Goal: Transaction & Acquisition: Purchase product/service

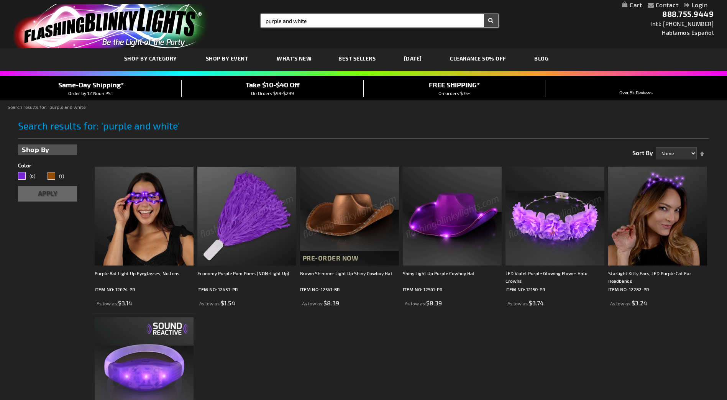
drag, startPoint x: 322, startPoint y: 21, endPoint x: 244, endPoint y: 18, distance: 78.6
click at [244, 18] on div "Toggle Nav Search Search purple and white × Search 888.755.9449 Intl: 818-753-8…" at bounding box center [363, 24] width 727 height 48
type input "purple"
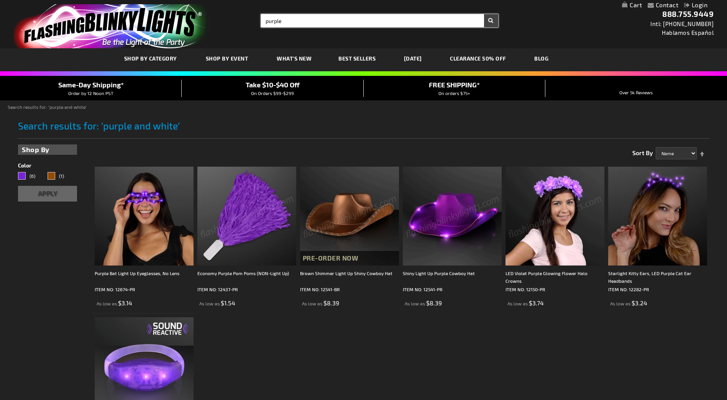
click at [484, 14] on button "Search" at bounding box center [491, 20] width 14 height 13
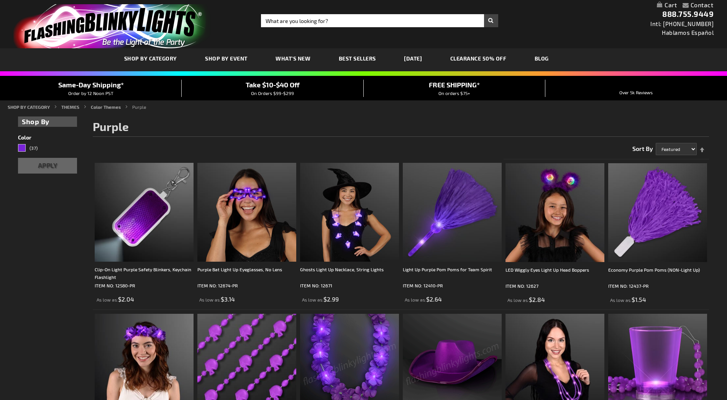
click at [342, 314] on img at bounding box center [349, 363] width 99 height 99
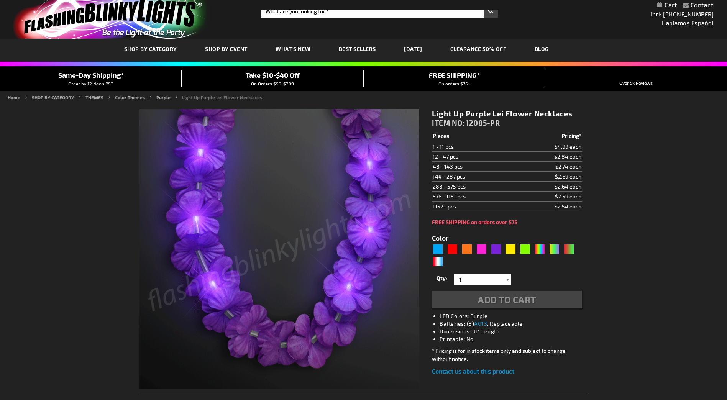
scroll to position [19, 0]
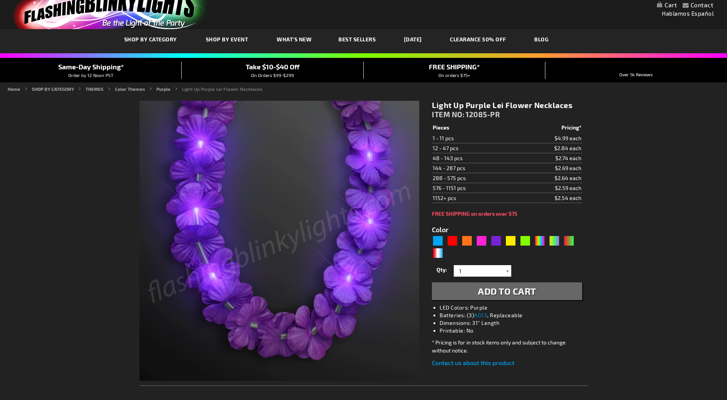
type input "5640"
click at [509, 272] on div at bounding box center [507, 270] width 8 height 11
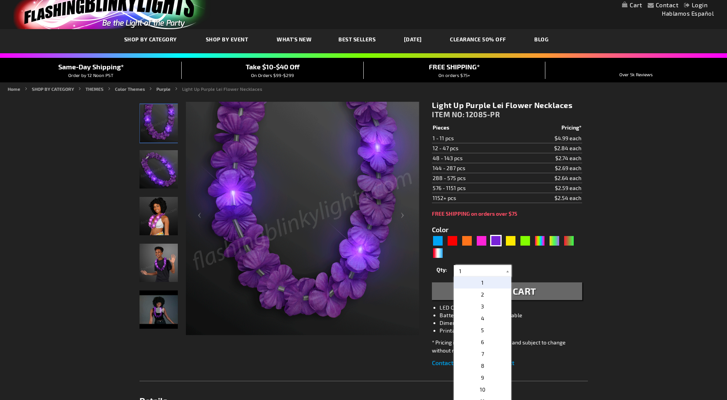
click at [477, 272] on input "1" at bounding box center [483, 270] width 56 height 11
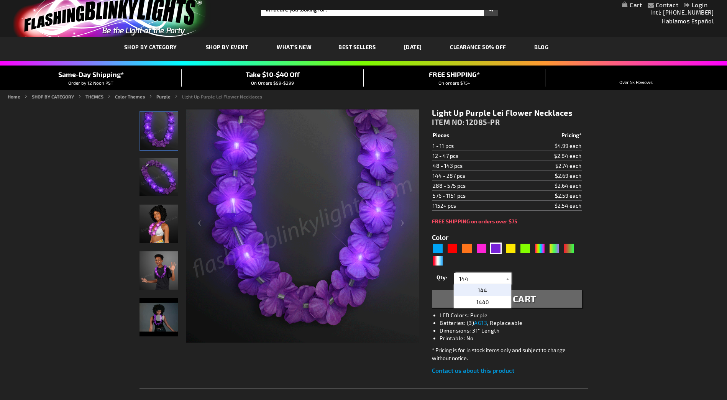
scroll to position [10, 0]
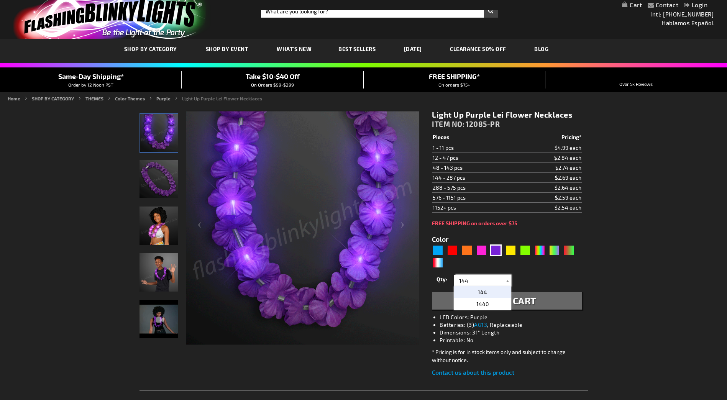
type input "144"
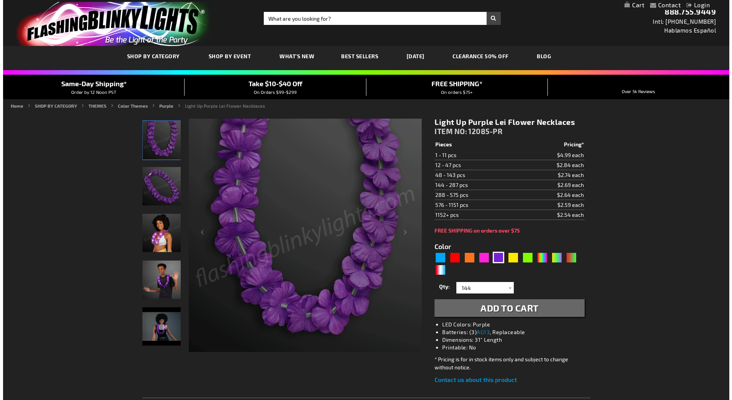
scroll to position [0, 0]
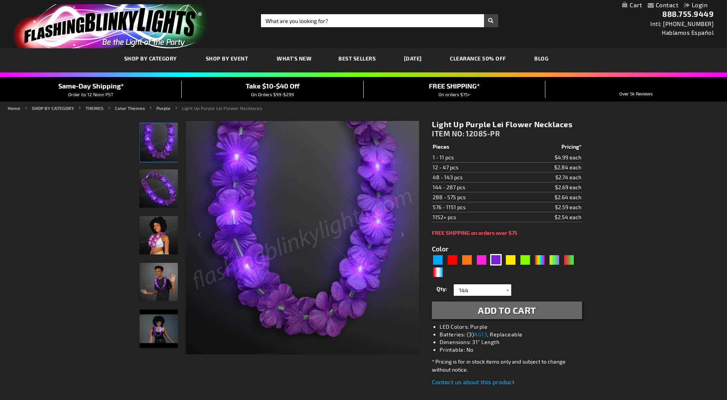
click at [541, 310] on button "Add to Cart" at bounding box center [507, 310] width 150 height 18
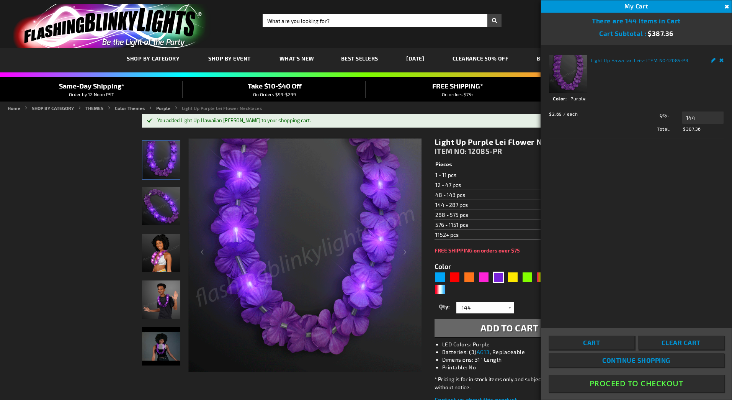
click at [614, 348] on link "Cart" at bounding box center [592, 343] width 86 height 14
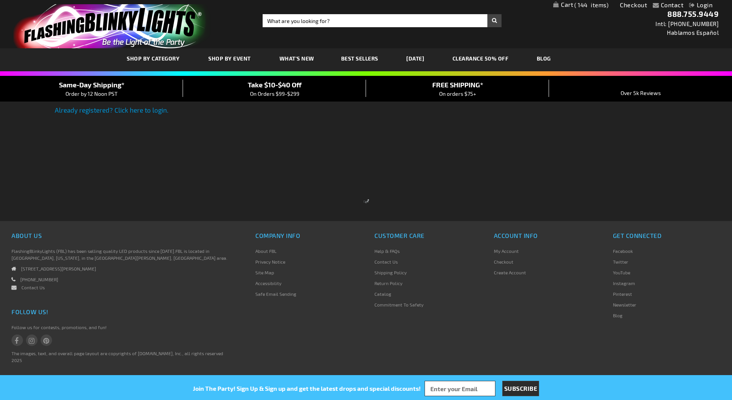
click at [154, 112] on div at bounding box center [366, 200] width 732 height 400
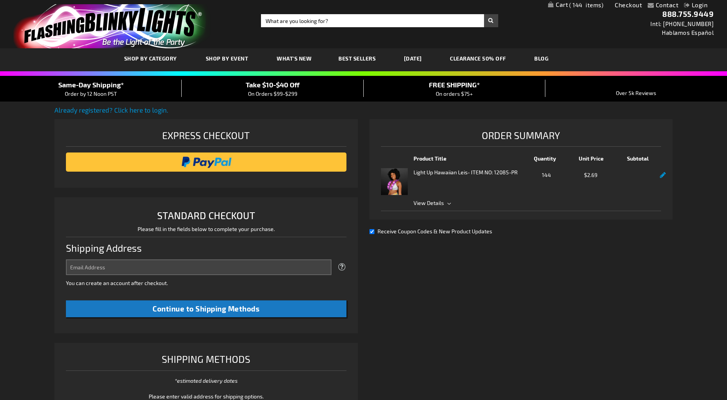
select select "US"
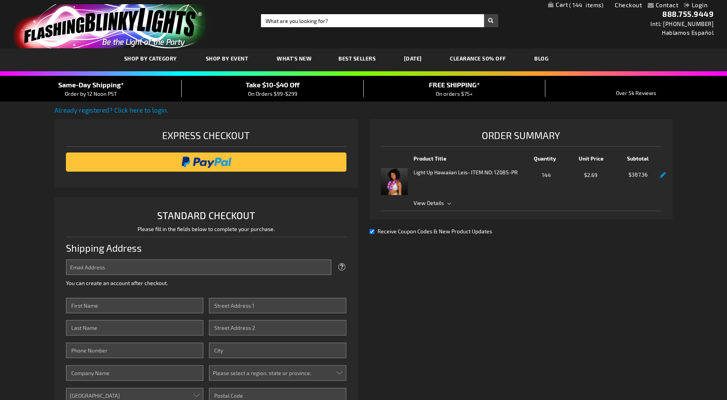
click at [442, 203] on span "View Details" at bounding box center [428, 203] width 30 height 7
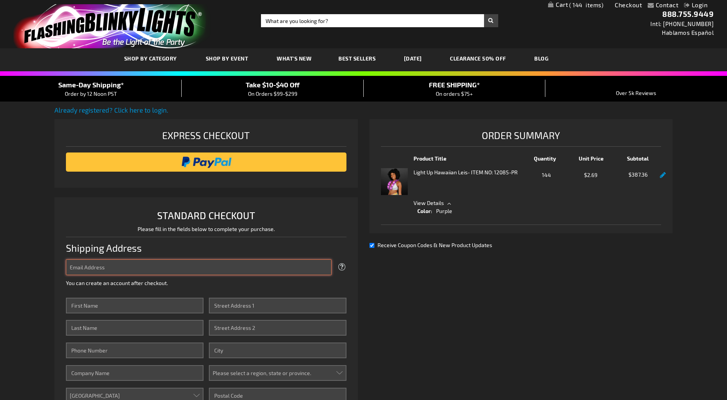
click at [228, 261] on input "Email Address" at bounding box center [198, 267] width 265 height 16
type input "c"
type input "watchdogbooster@gmail.com"
click button "Login" at bounding box center [0, 0] width 0 height 0
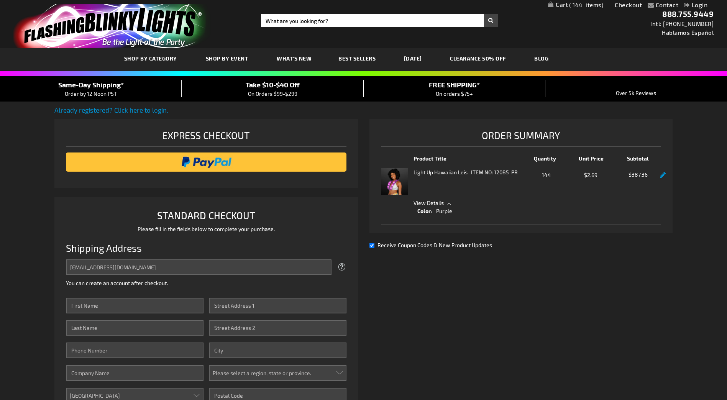
click at [220, 255] on div "Shipping Address" at bounding box center [206, 248] width 280 height 23
click at [154, 108] on link "Already registered? Click here to login." at bounding box center [111, 110] width 114 height 8
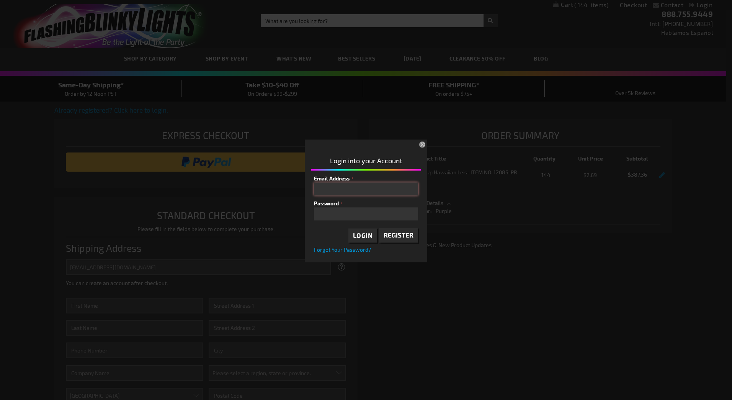
click at [334, 189] on input "Email Address" at bounding box center [366, 188] width 104 height 13
type input "watchdogboosters@gmail.com"
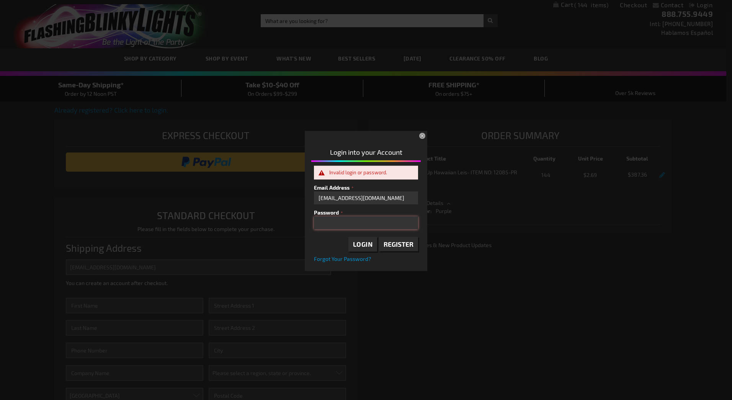
click at [306, 220] on div "Login into your Account Invalid login or password. Email Address watchdogbooste…" at bounding box center [366, 203] width 123 height 133
click at [333, 261] on span "Forgot Your Password?" at bounding box center [342, 258] width 57 height 7
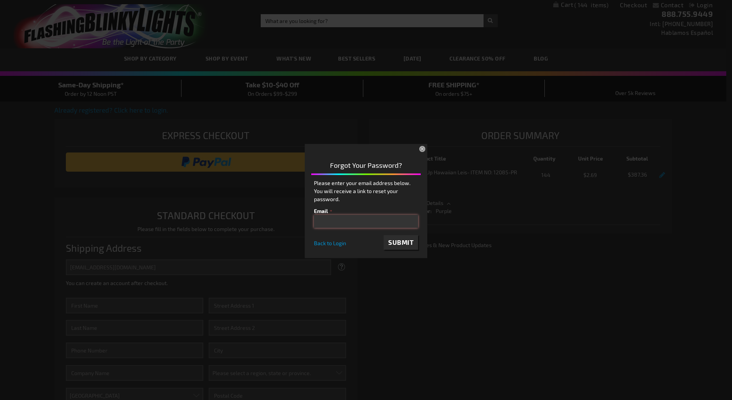
click at [337, 220] on input "email" at bounding box center [366, 221] width 104 height 13
type input "watchdogboosters@gmail.com"
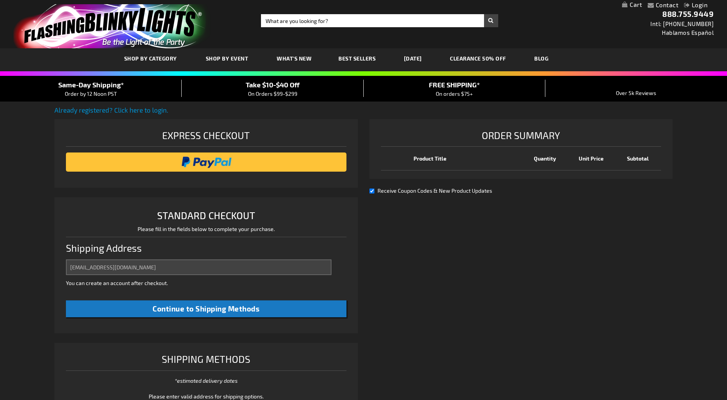
select select "US"
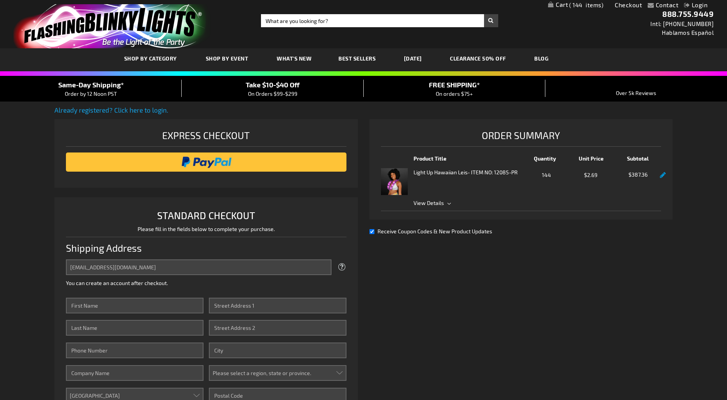
click at [145, 107] on link "Already registered? Click here to login." at bounding box center [111, 110] width 114 height 8
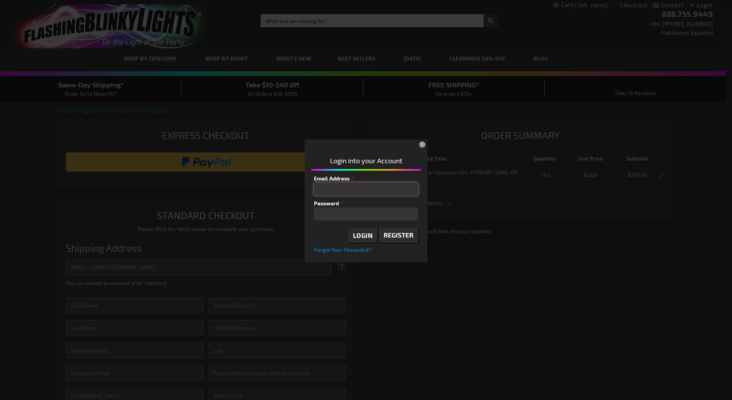
click at [388, 188] on input "Email Address" at bounding box center [366, 188] width 104 height 13
type input "watchdogboosters@gmail.com"
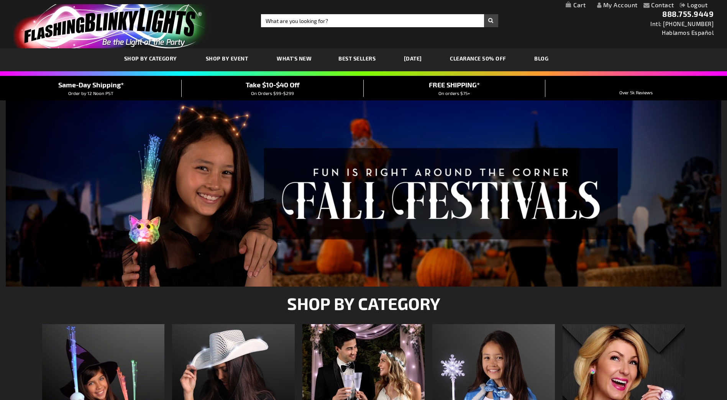
click at [580, 3] on link "My Cart" at bounding box center [575, 5] width 20 height 7
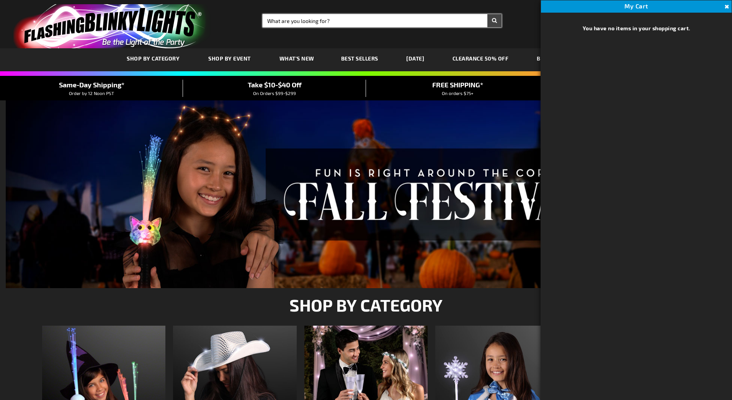
click at [356, 20] on input "Search" at bounding box center [382, 20] width 239 height 13
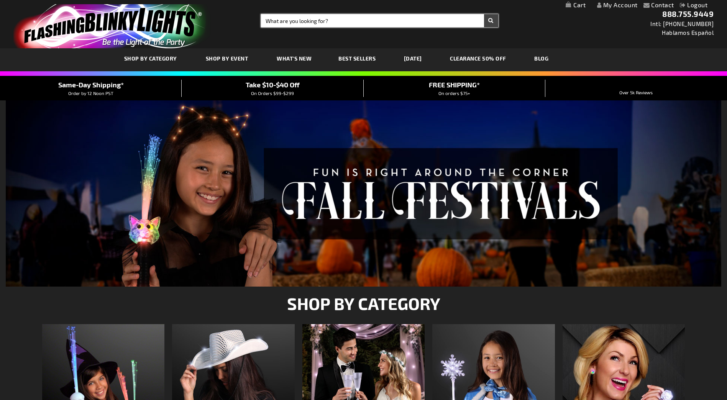
click at [381, 15] on input "Search" at bounding box center [379, 20] width 237 height 13
type input "purple"
click at [484, 14] on button "Search" at bounding box center [491, 20] width 14 height 13
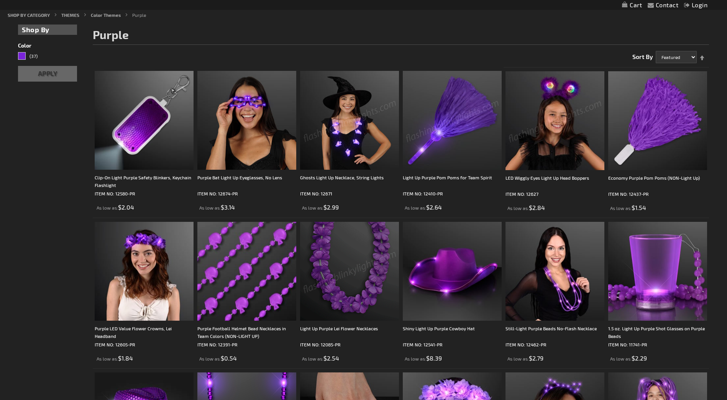
scroll to position [96, 0]
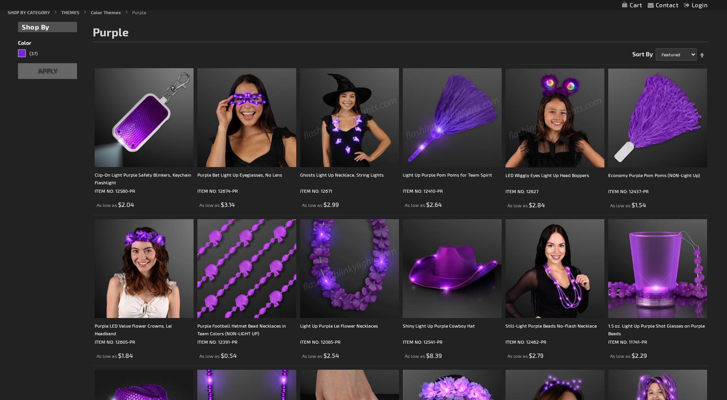
click at [334, 298] on img at bounding box center [349, 268] width 99 height 99
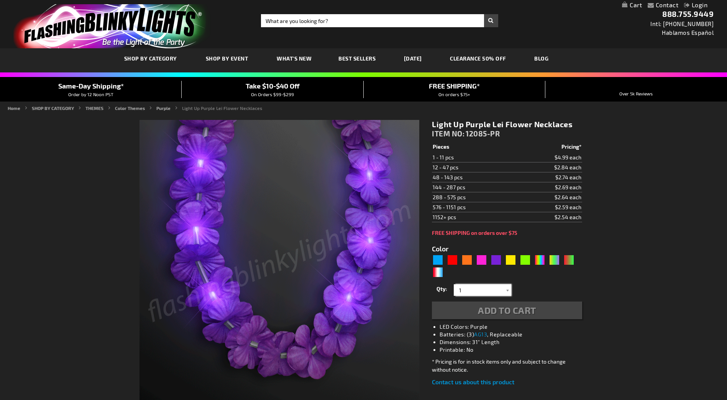
click at [475, 289] on input "1" at bounding box center [483, 289] width 56 height 11
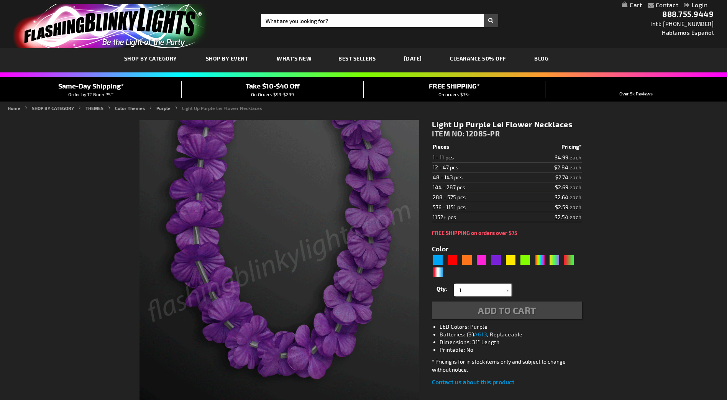
type input "5640"
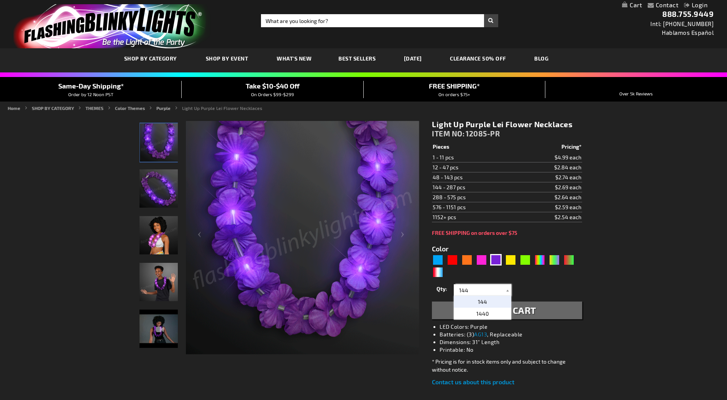
type input "144"
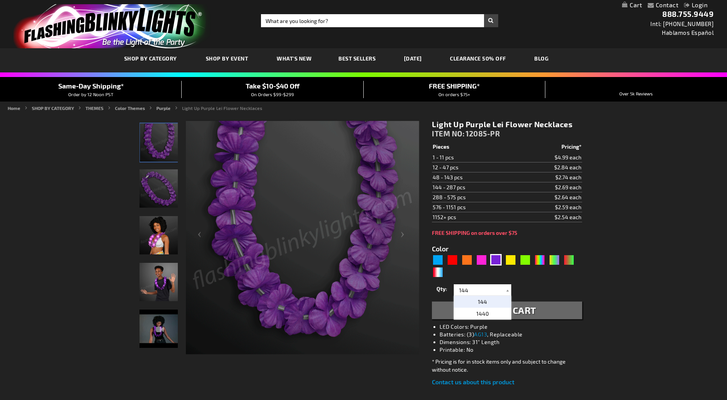
click at [476, 300] on p "144" at bounding box center [482, 302] width 57 height 12
click at [457, 313] on button "Add to Cart" at bounding box center [507, 310] width 150 height 18
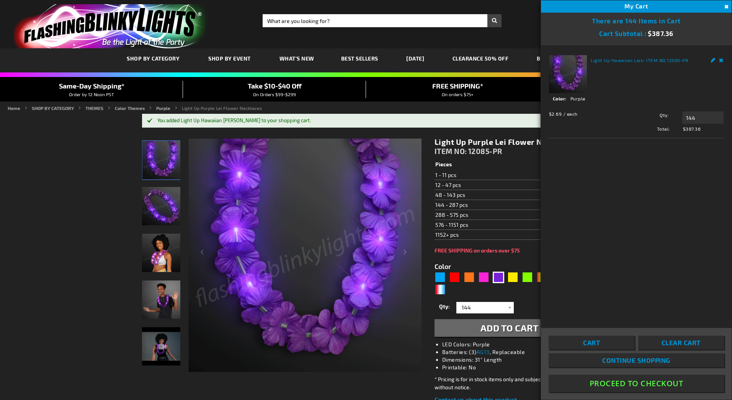
click at [599, 346] on span "Cart" at bounding box center [591, 343] width 17 height 8
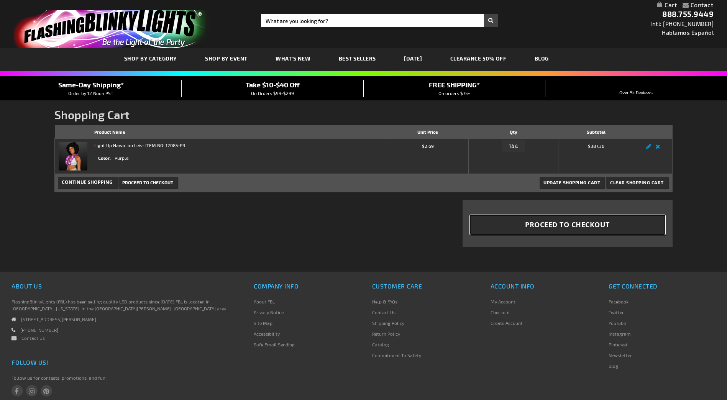
click at [537, 222] on span "Proceed to Checkout" at bounding box center [567, 225] width 85 height 10
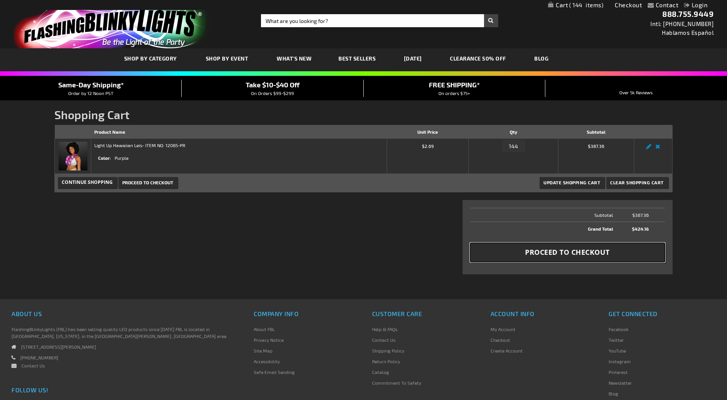
click at [498, 254] on button "Proceed to Checkout" at bounding box center [567, 252] width 195 height 19
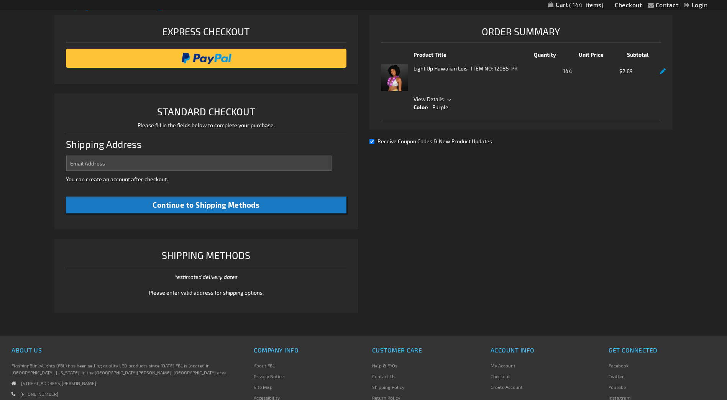
scroll to position [160, 0]
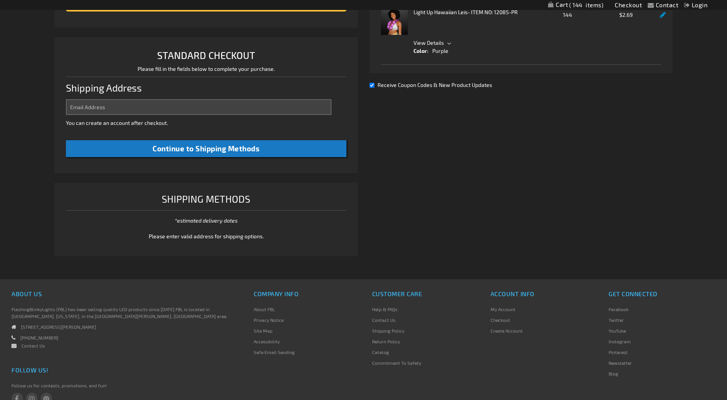
select select "US"
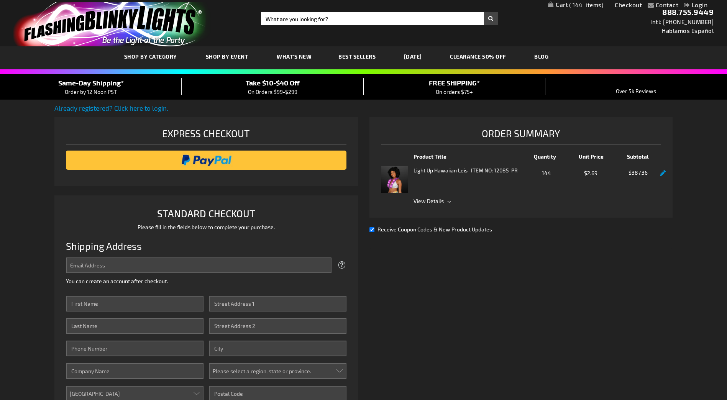
scroll to position [0, 0]
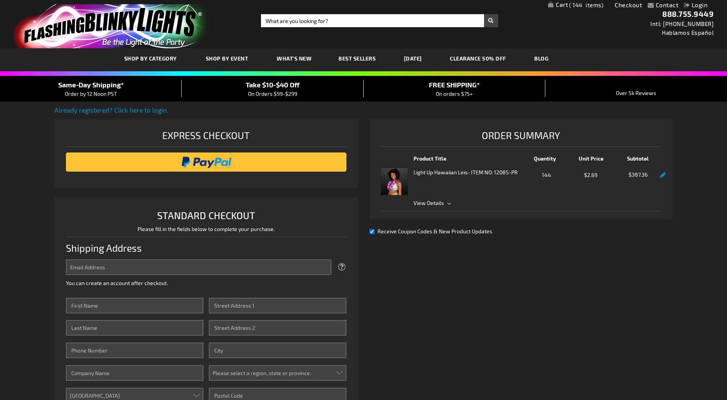
click at [452, 201] on span "View Details" at bounding box center [536, 203] width 247 height 8
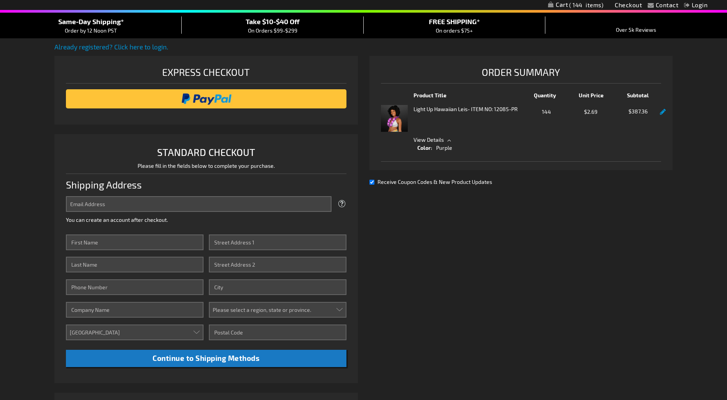
scroll to position [67, 0]
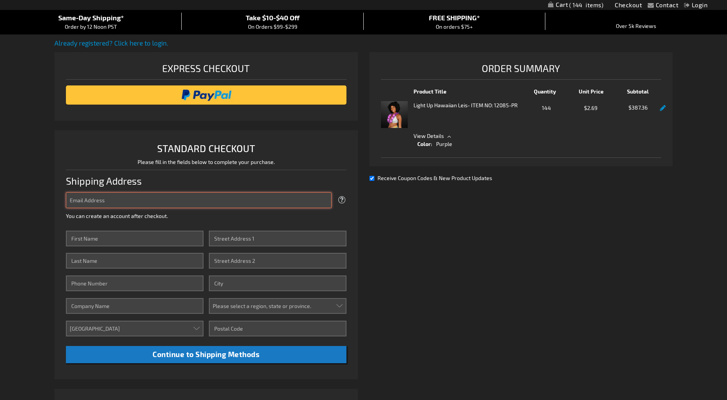
click at [144, 199] on input "Email Address" at bounding box center [198, 200] width 265 height 16
type input "[EMAIL_ADDRESS][DOMAIN_NAME]"
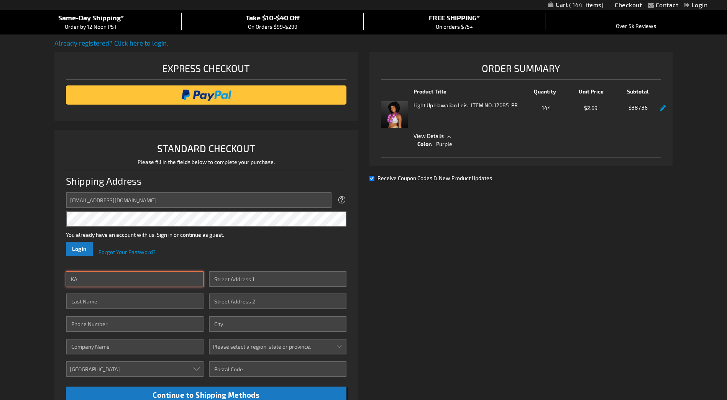
type input "K"
type input "Kayla"
click at [78, 239] on fieldset "Password You already have an account with us. Sign in or continue as guest. Log…" at bounding box center [206, 233] width 280 height 45
click at [79, 246] on span "Login" at bounding box center [79, 249] width 15 height 7
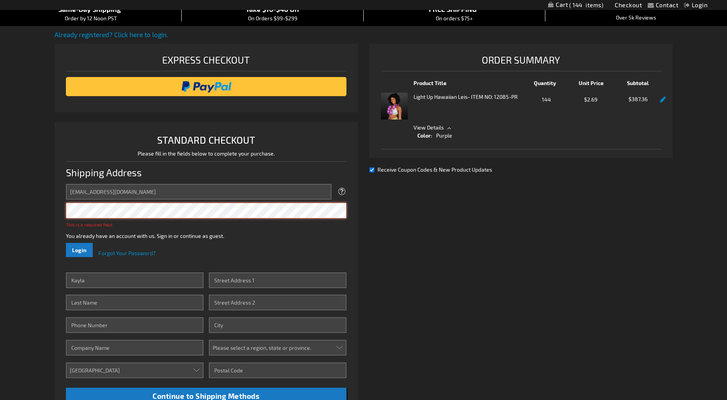
scroll to position [78, 0]
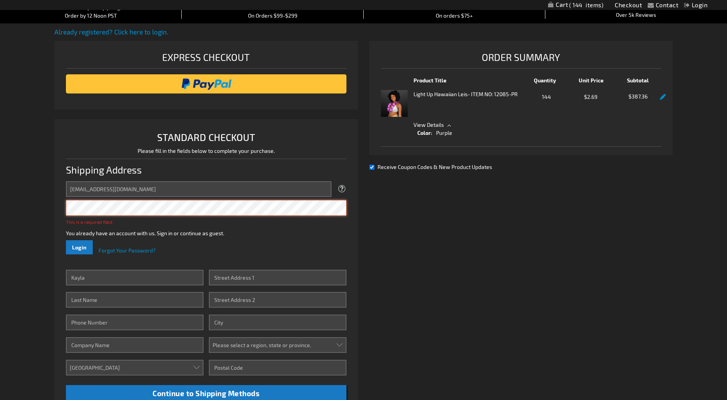
click at [66, 240] on button "Login" at bounding box center [79, 247] width 27 height 14
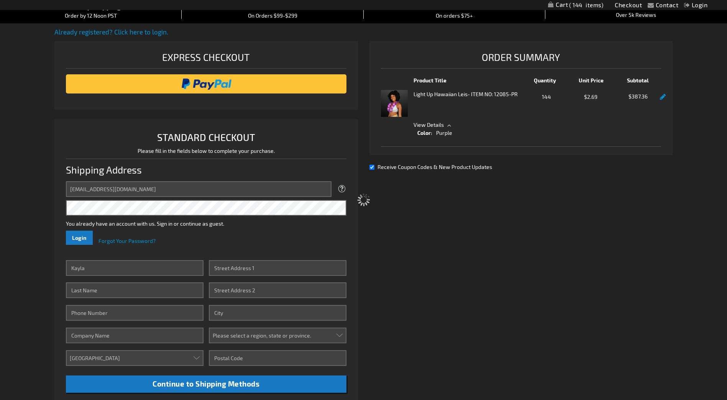
click at [81, 235] on div "Please wait..." at bounding box center [363, 200] width 727 height 400
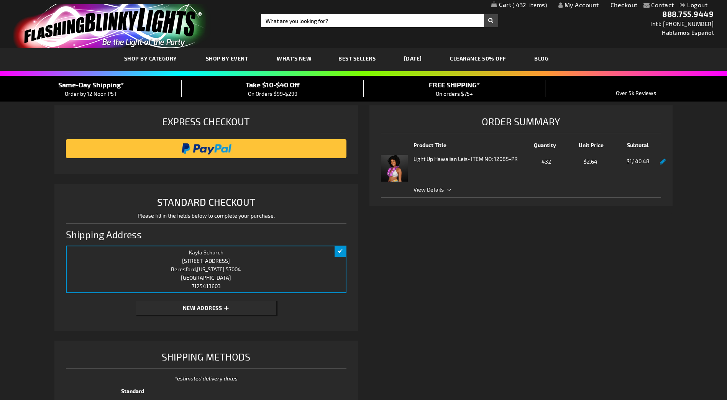
click at [450, 192] on span "View Details" at bounding box center [536, 189] width 247 height 8
click at [522, 7] on span "432" at bounding box center [529, 5] width 34 height 7
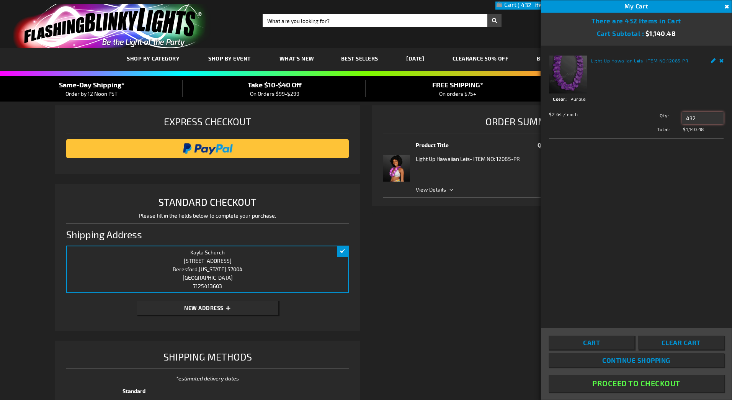
drag, startPoint x: 706, startPoint y: 117, endPoint x: 658, endPoint y: 115, distance: 48.3
click at [675, 124] on div "Qty 432 Update" at bounding box center [676, 118] width 96 height 12
type input "144"
click at [693, 134] on span "Update" at bounding box center [700, 132] width 18 height 5
click at [461, 282] on div "Shipping Review & Payments Estimated Total $1,100.48 432 Express Checkout STAND…" at bounding box center [366, 328] width 623 height 447
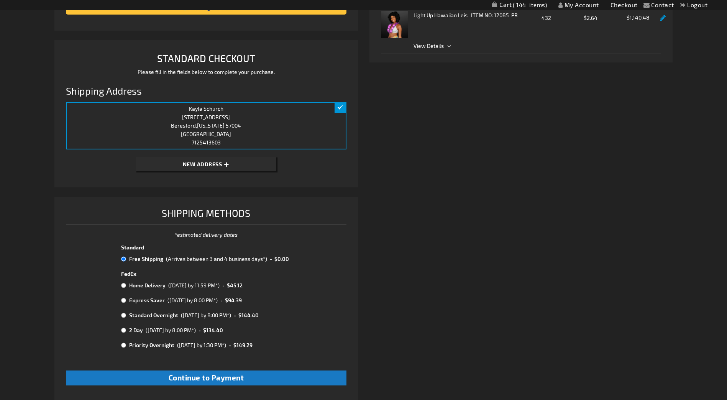
scroll to position [153, 0]
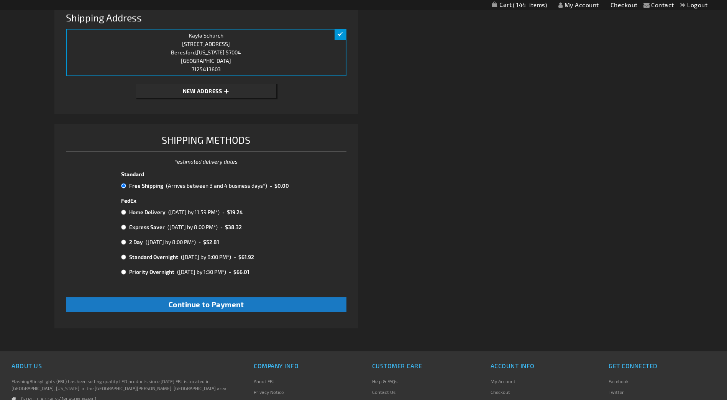
scroll to position [220, 0]
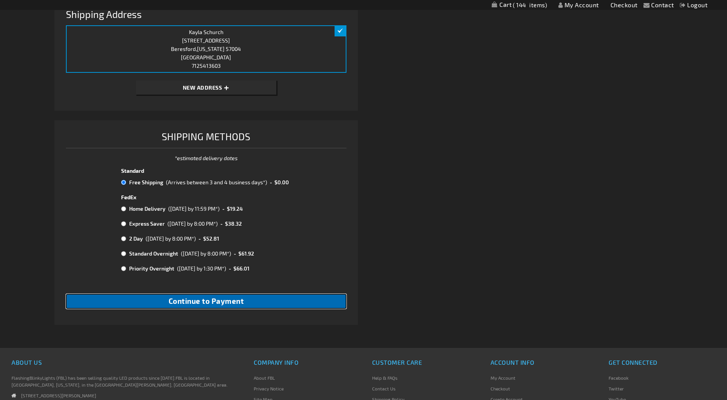
click at [256, 300] on button "Continue to Payment" at bounding box center [206, 301] width 280 height 15
checkbox input "true"
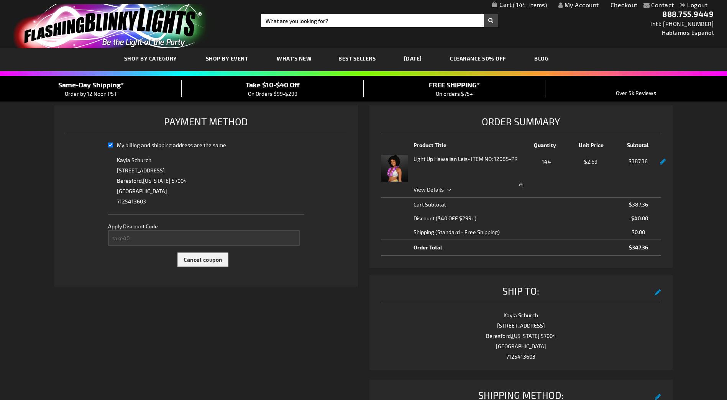
select select "7281355ff6c6b7c364a1d40e8eb0b993de5682e8"
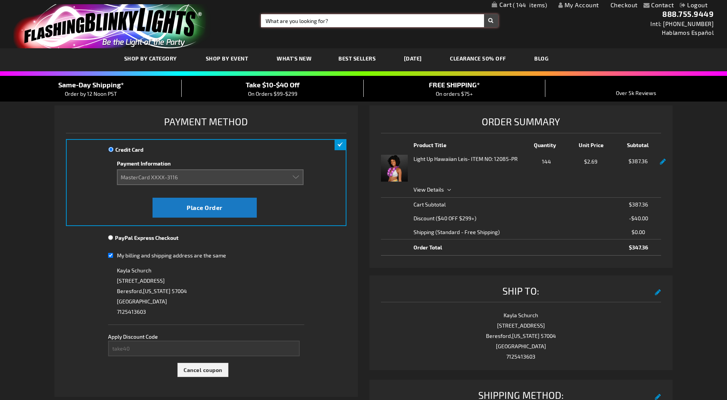
click at [288, 20] on input "Search" at bounding box center [379, 20] width 237 height 13
type input "hemet beads"
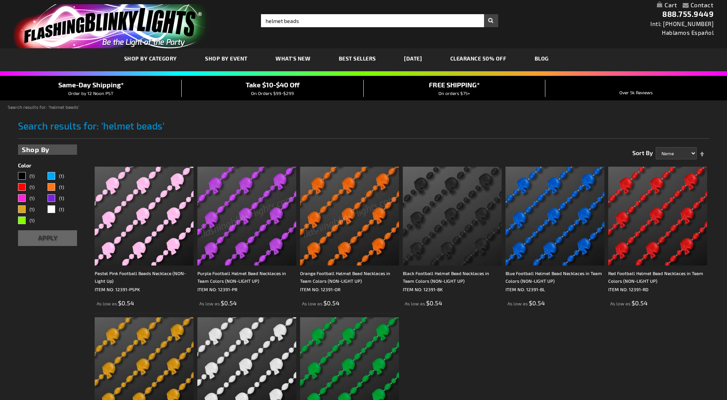
click at [204, 218] on img at bounding box center [246, 216] width 99 height 99
click at [241, 215] on img at bounding box center [246, 216] width 99 height 99
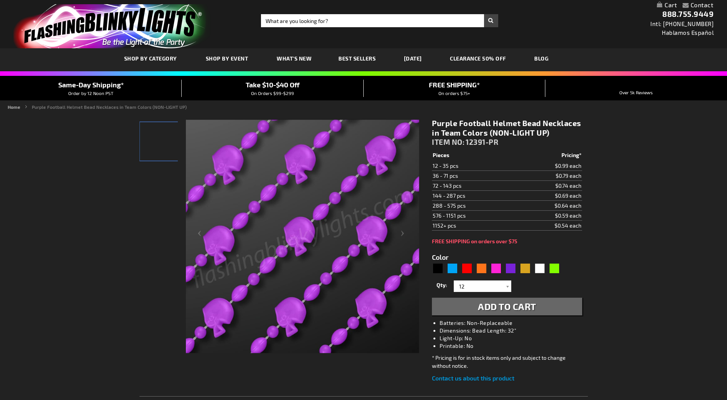
type input "5640"
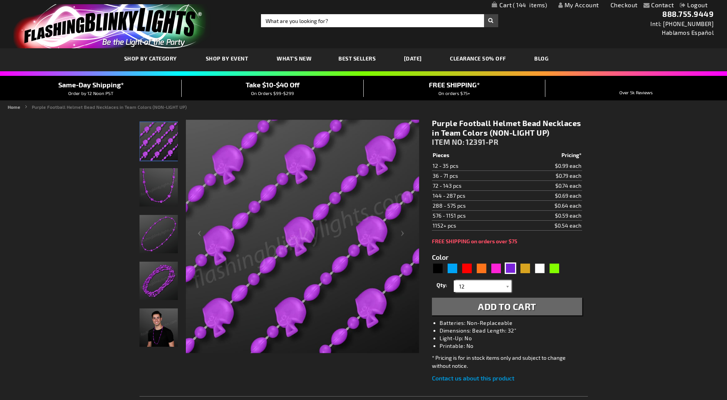
click at [465, 288] on input "12" at bounding box center [483, 285] width 56 height 11
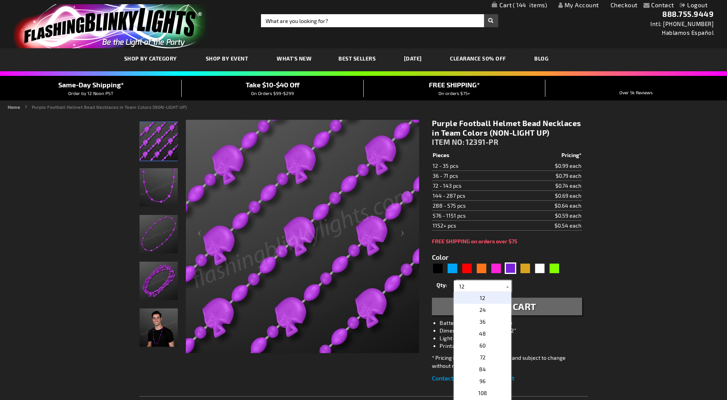
drag, startPoint x: 465, startPoint y: 288, endPoint x: 451, endPoint y: 288, distance: 14.9
click at [451, 288] on div "Qty 12 24 36 48 60 72 84 96 108 120 132 144 156 168 180 192 204 216 228 240" at bounding box center [507, 285] width 150 height 15
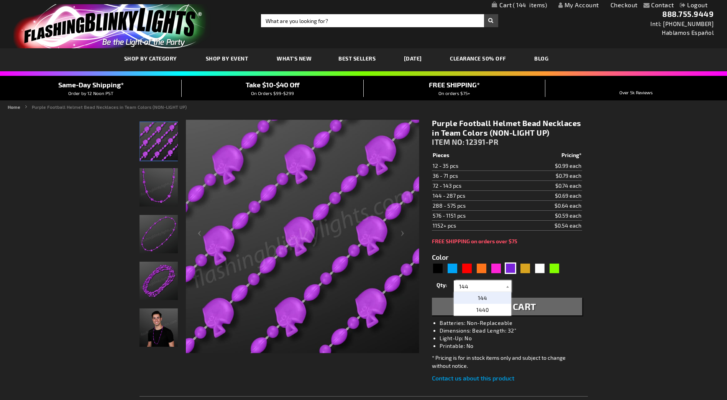
type input "144"
click at [554, 308] on button "Add to Cart" at bounding box center [507, 307] width 150 height 18
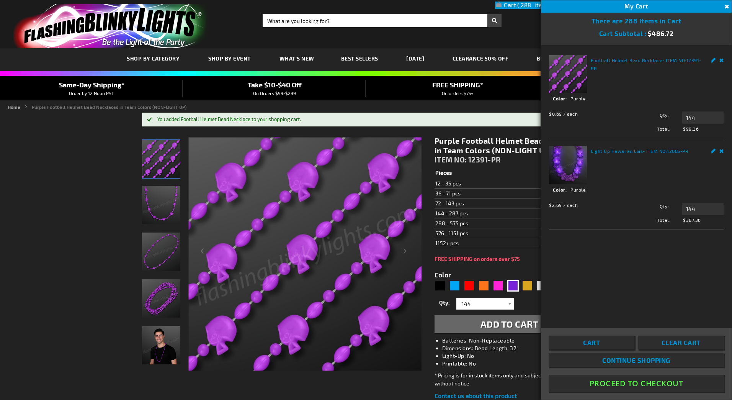
click at [722, 151] on link "Remove" at bounding box center [722, 150] width 5 height 8
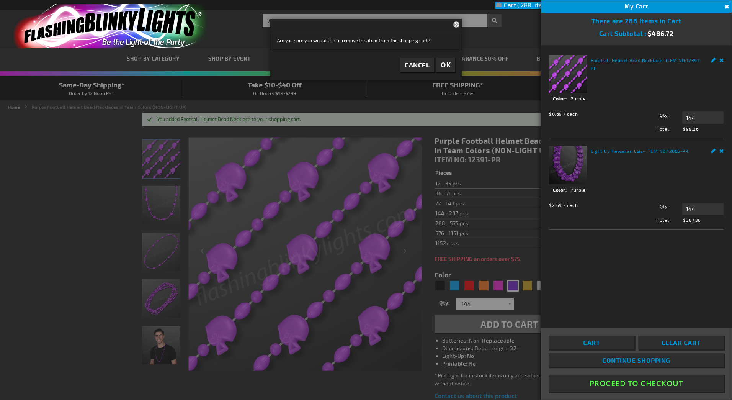
click at [449, 65] on span "OK" at bounding box center [446, 65] width 10 height 9
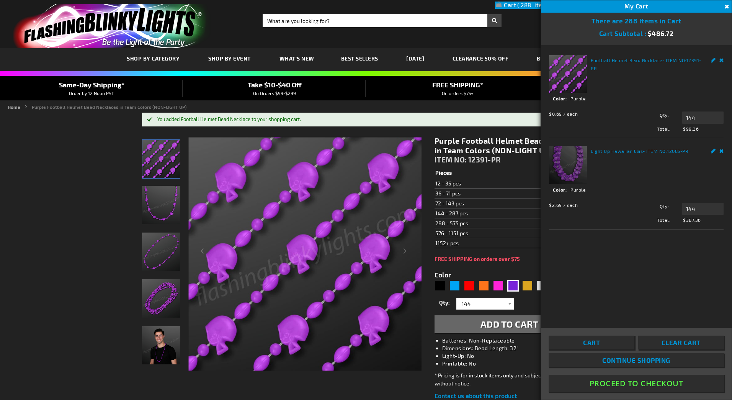
click at [651, 251] on div "Football Helmet Bead Necklace - ITEM NO: 12391-PR See Details Options Details C…" at bounding box center [636, 181] width 191 height 272
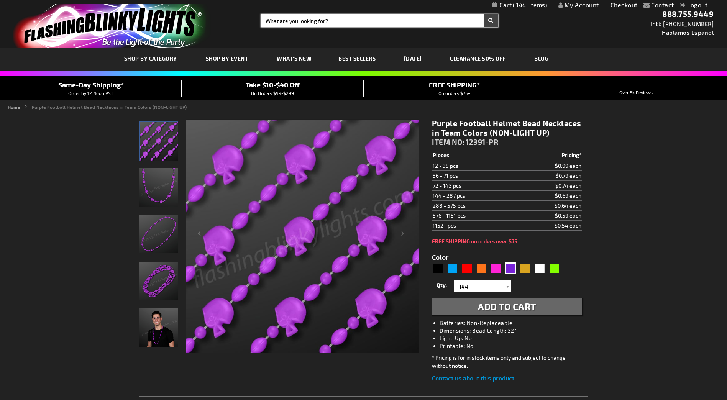
click at [303, 25] on input "Search" at bounding box center [379, 20] width 237 height 13
type input "helmet beads"
click at [484, 14] on button "Search" at bounding box center [491, 20] width 14 height 13
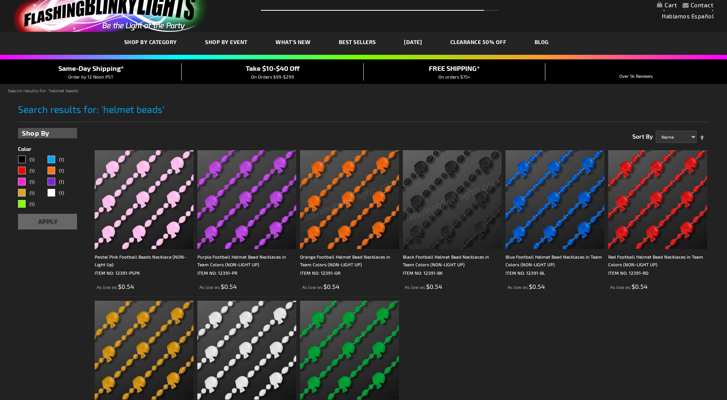
scroll to position [77, 0]
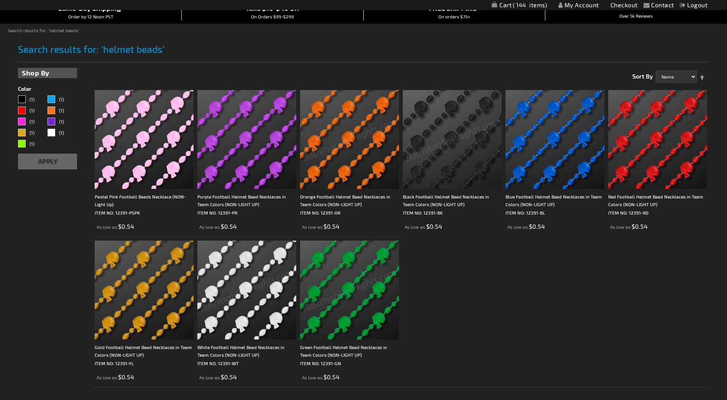
click at [234, 279] on img at bounding box center [246, 290] width 99 height 99
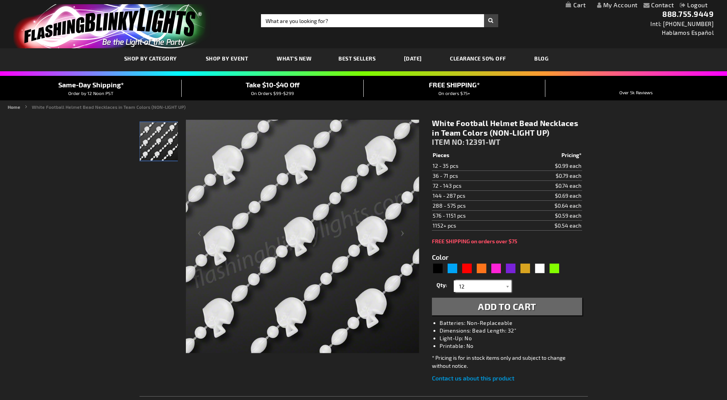
click at [470, 287] on input "12" at bounding box center [483, 285] width 56 height 11
type input "5646"
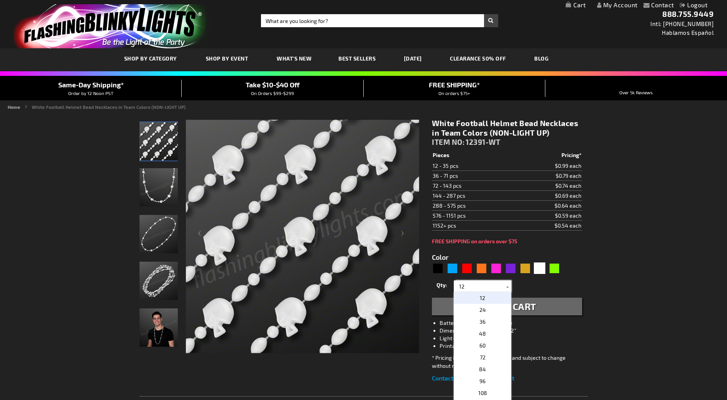
drag, startPoint x: 470, startPoint y: 287, endPoint x: 441, endPoint y: 280, distance: 30.3
click at [454, 289] on div "12 24 36 48 60 72 84 96 108 120 132 144 156 168 180 192 204 216 228 240 252 264…" at bounding box center [482, 285] width 57 height 11
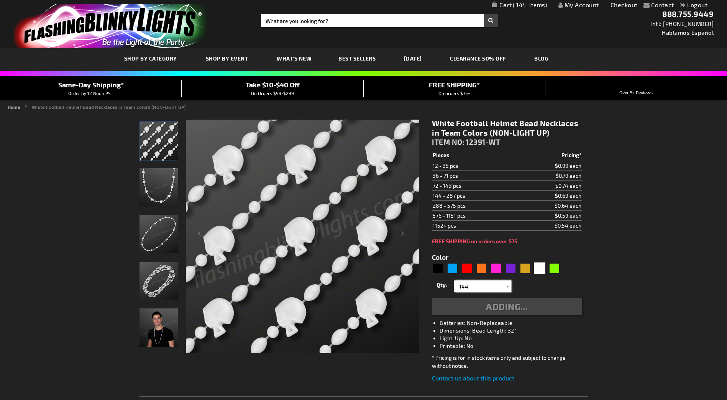
type input "144"
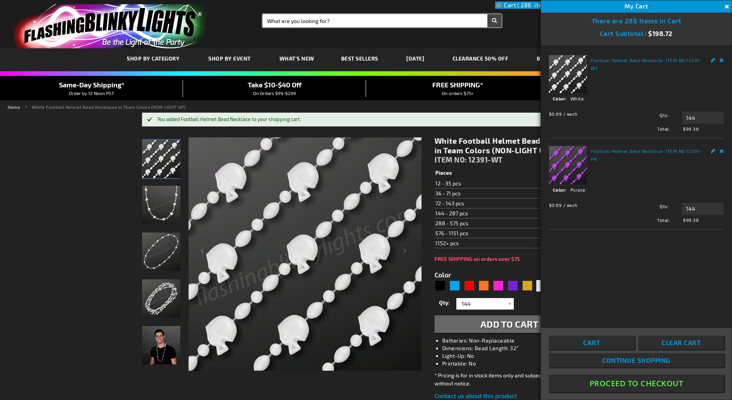
click at [303, 25] on input "Search" at bounding box center [382, 20] width 239 height 13
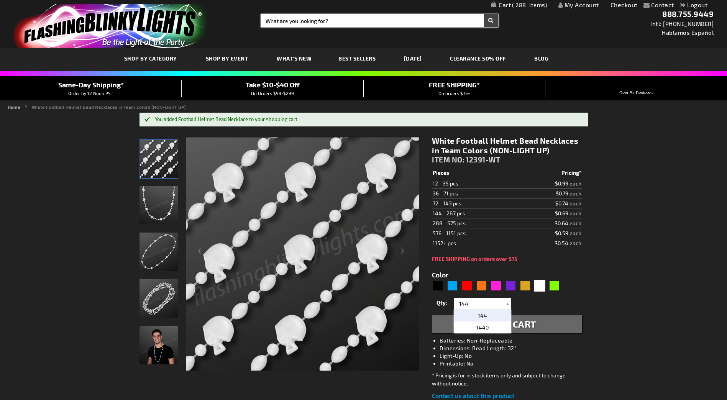
click at [303, 20] on input "Search" at bounding box center [379, 20] width 237 height 13
click at [484, 14] on button "Search" at bounding box center [491, 20] width 14 height 13
drag, startPoint x: 308, startPoint y: 17, endPoint x: 292, endPoint y: 22, distance: 16.8
click at [292, 22] on input "helmet beased" at bounding box center [379, 20] width 237 height 13
type input "helmet beads"
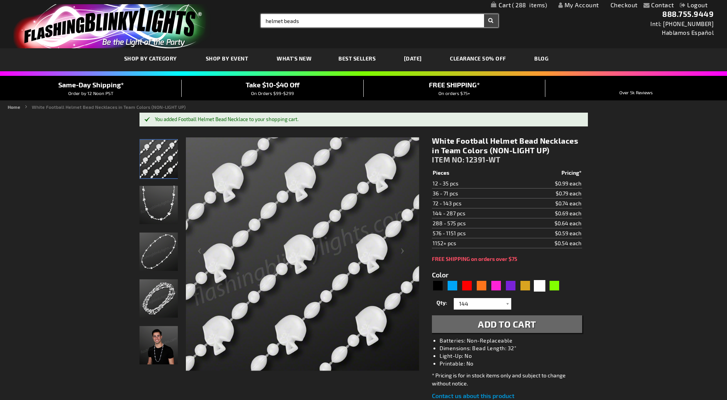
click at [484, 14] on button "Search" at bounding box center [491, 20] width 14 height 13
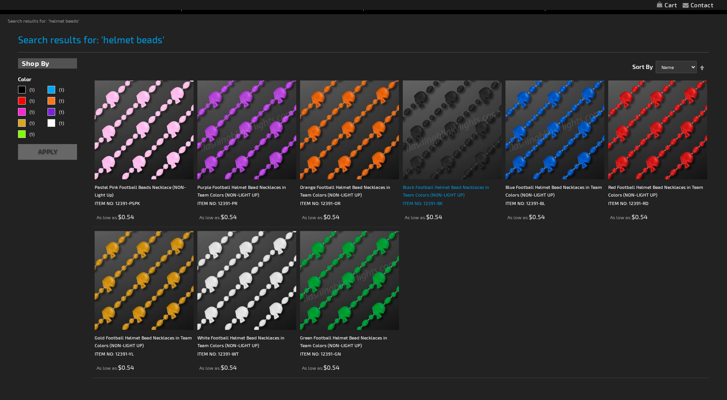
click at [428, 196] on div "Black Football Helmet Bead Necklaces in Team Colors (NON-LIGHT UP)" at bounding box center [452, 190] width 99 height 15
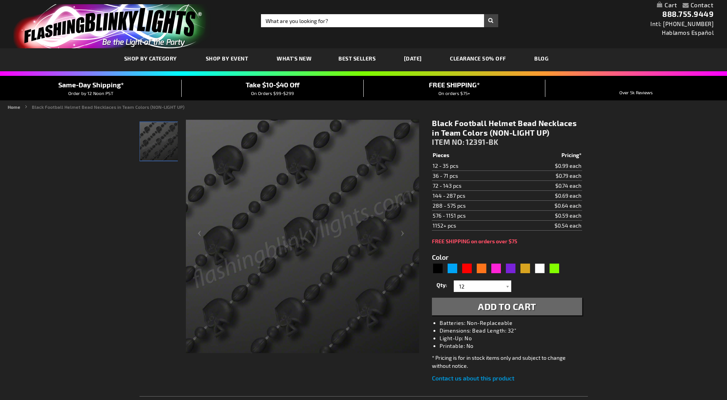
type input "5631"
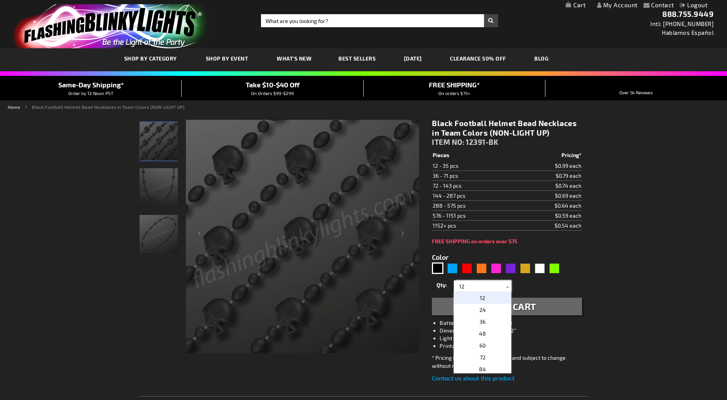
click at [469, 285] on input "12" at bounding box center [483, 285] width 56 height 11
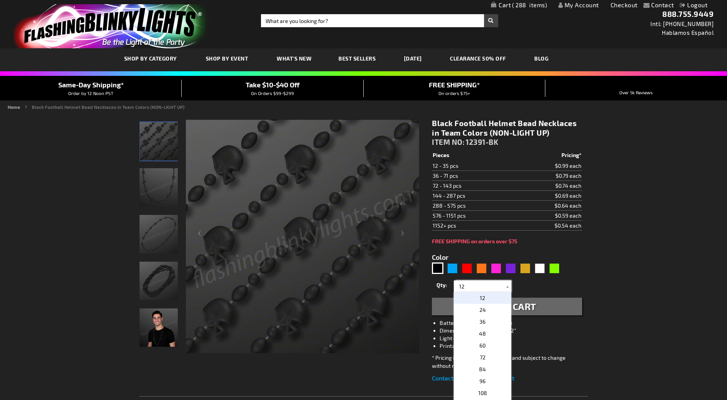
drag, startPoint x: 469, startPoint y: 285, endPoint x: 449, endPoint y: 290, distance: 20.4
click at [450, 290] on div "Qty 12 24 36 48 60 72 84 96 108 120 132 144 156 168 180 192 204 216 228 240" at bounding box center [507, 285] width 150 height 15
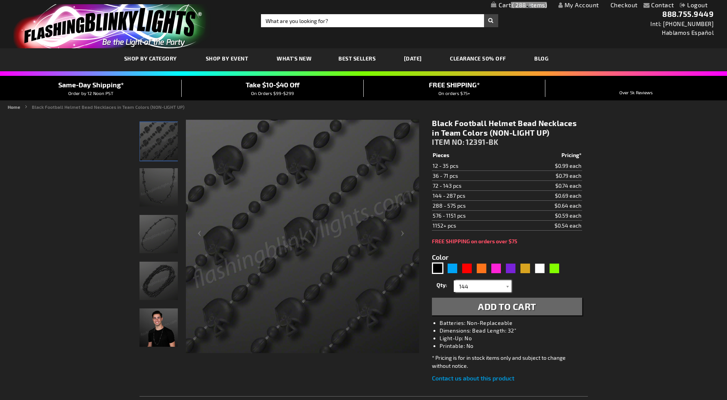
type input "144"
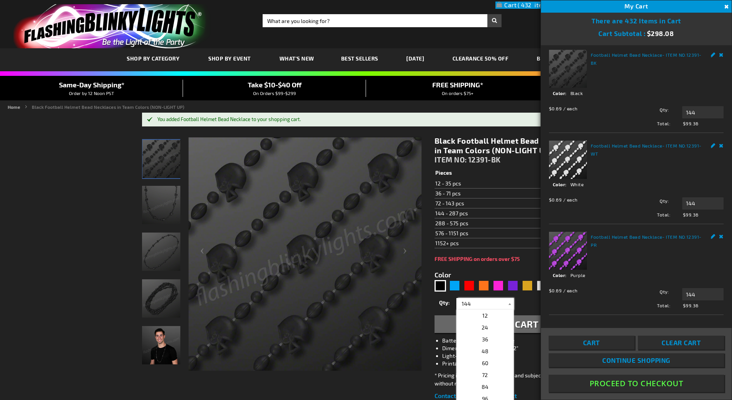
scroll to position [7, 0]
click at [586, 337] on link "Cart" at bounding box center [592, 343] width 86 height 14
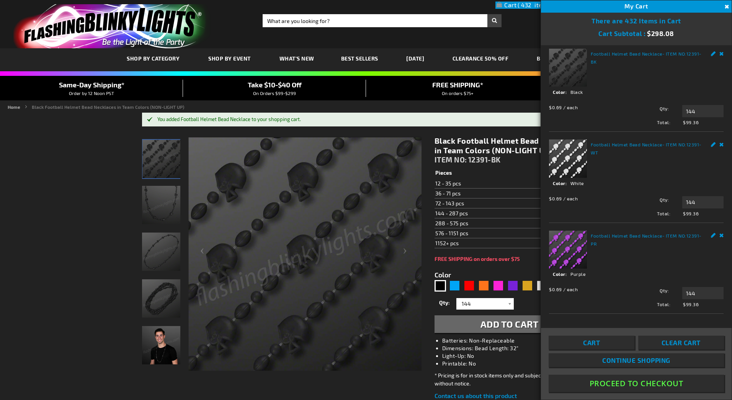
click at [586, 341] on span "Cart" at bounding box center [591, 343] width 17 height 8
click at [599, 339] on span "Cart" at bounding box center [591, 343] width 17 height 8
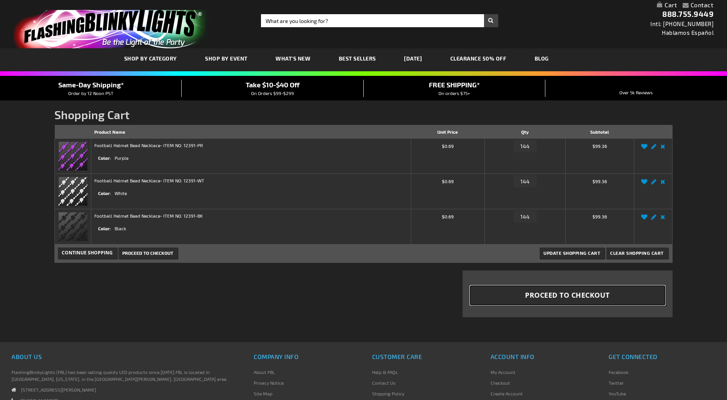
click at [580, 300] on span "Proceed to Checkout" at bounding box center [567, 295] width 85 height 10
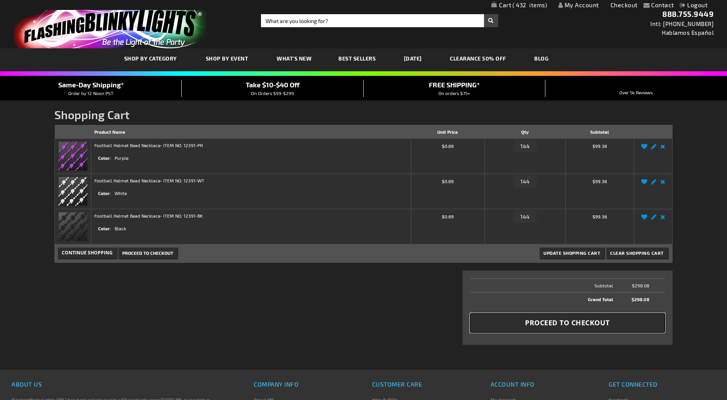
click at [557, 319] on span "Proceed to Checkout" at bounding box center [567, 323] width 85 height 10
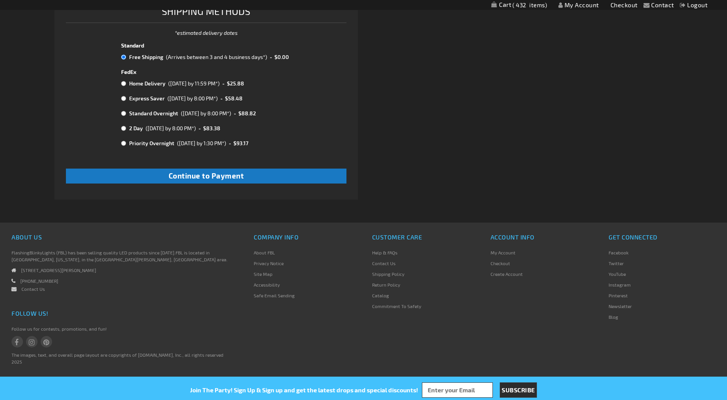
scroll to position [347, 0]
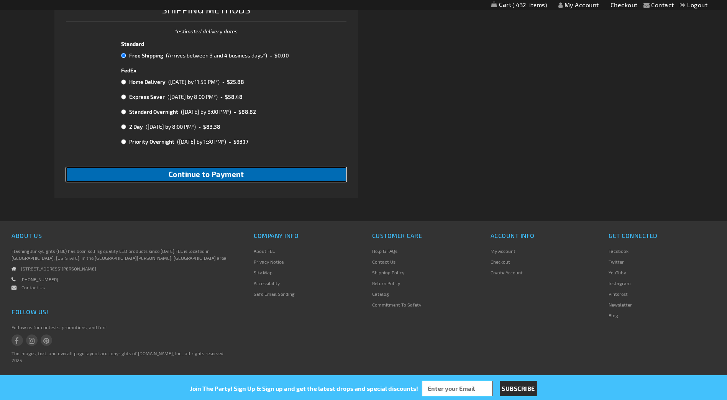
click at [216, 169] on button "Continue to Payment" at bounding box center [206, 174] width 280 height 15
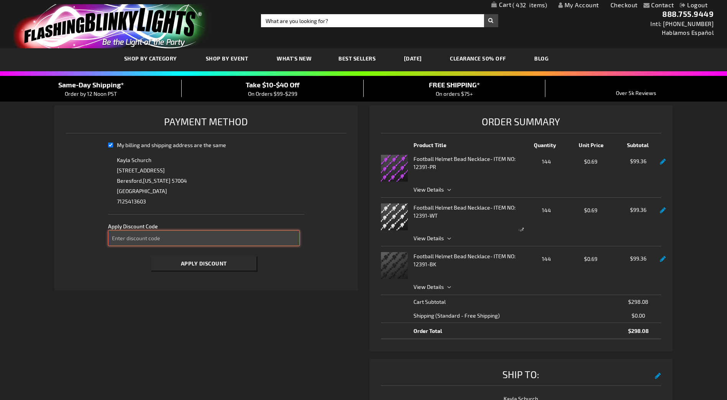
click at [134, 238] on input "Enter discount code" at bounding box center [204, 238] width 192 height 16
select select "7281355ff6c6b7c364a1d40e8eb0b993de5682e8"
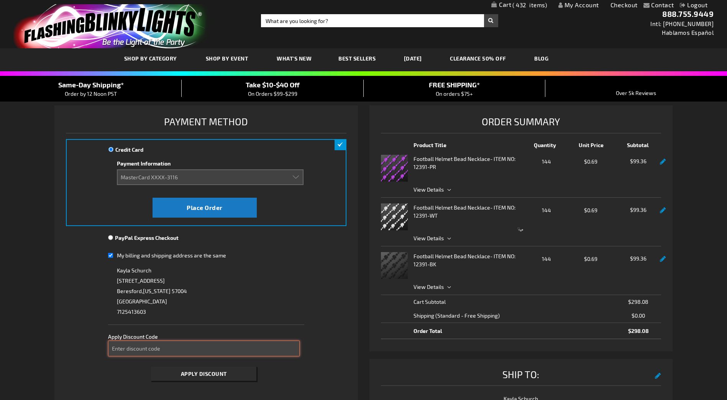
click at [137, 349] on input "Enter discount code" at bounding box center [204, 349] width 192 height 16
type input "TAKE40"
click at [151, 367] on button "Apply Discount" at bounding box center [203, 374] width 105 height 14
drag, startPoint x: 170, startPoint y: 362, endPoint x: 170, endPoint y: 373, distance: 11.1
click at [170, 365] on div "Please wait..." at bounding box center [363, 200] width 727 height 400
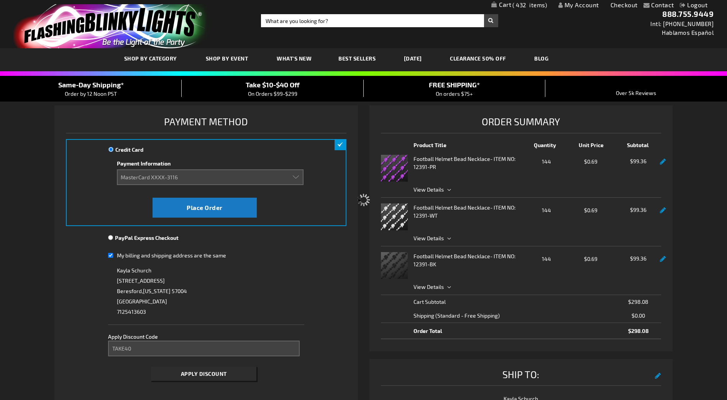
click at [172, 377] on div "Please wait..." at bounding box center [363, 200] width 727 height 400
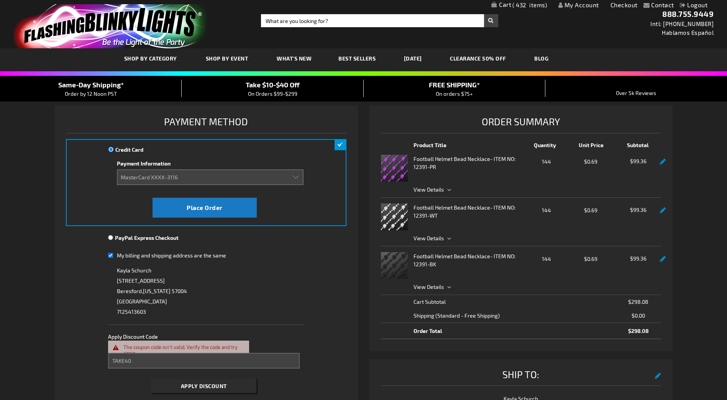
click at [292, 90] on div "Take $10-$40 Off On Orders $99-$299" at bounding box center [273, 89] width 182 height 18
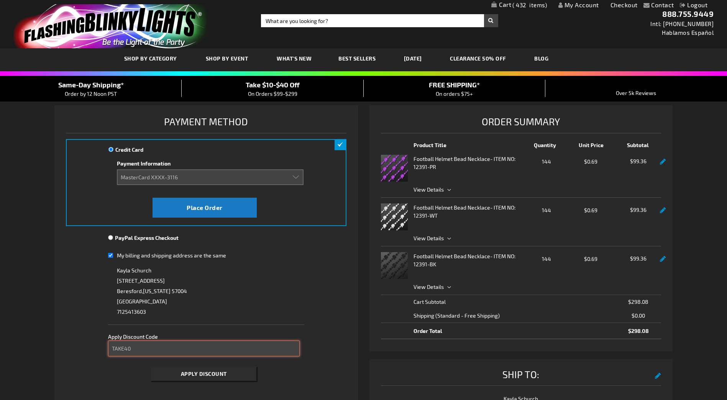
click at [129, 349] on input "TAKE40" at bounding box center [204, 349] width 192 height 16
click at [315, 85] on div "Take $10-$40 Off On Orders $99-$299" at bounding box center [273, 89] width 182 height 18
click at [265, 87] on span "Take $10-$40 Off" at bounding box center [273, 84] width 54 height 8
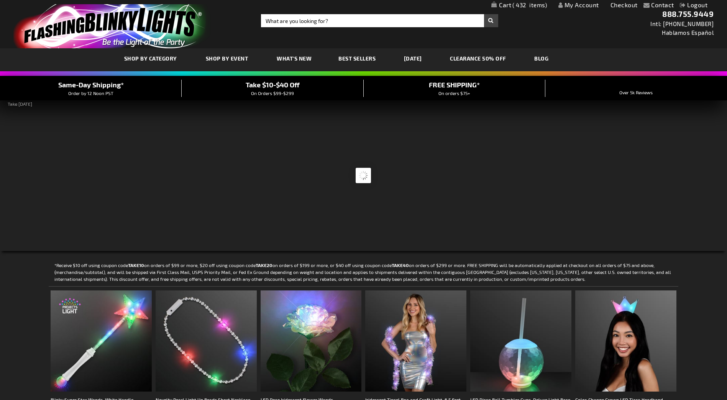
drag, startPoint x: 578, startPoint y: 5, endPoint x: 577, endPoint y: 10, distance: 4.7
click at [578, 5] on link "My Account" at bounding box center [578, 4] width 41 height 7
click at [519, 3] on span "432" at bounding box center [529, 5] width 34 height 7
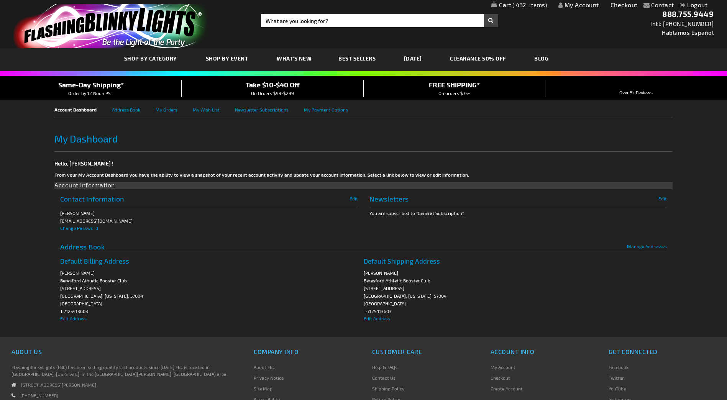
click at [525, 7] on span "432" at bounding box center [529, 5] width 34 height 7
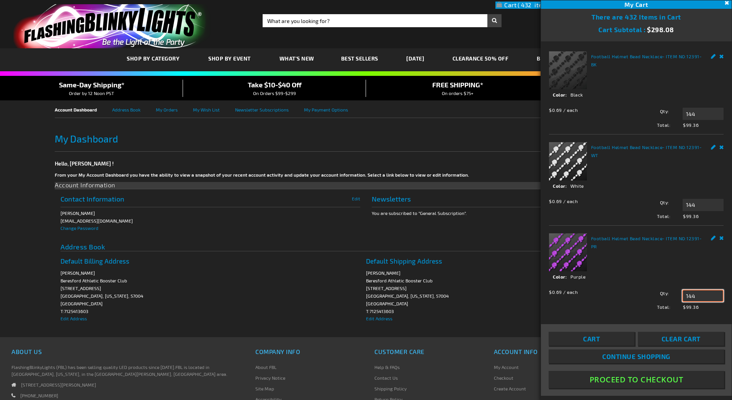
click at [703, 291] on input "144" at bounding box center [703, 296] width 41 height 12
type input "145"
click at [696, 199] on input "144" at bounding box center [703, 205] width 41 height 12
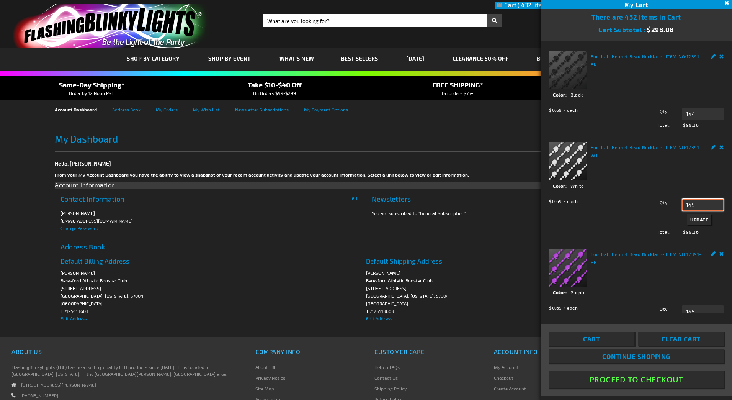
type input "145"
click at [696, 112] on input "144" at bounding box center [703, 114] width 41 height 12
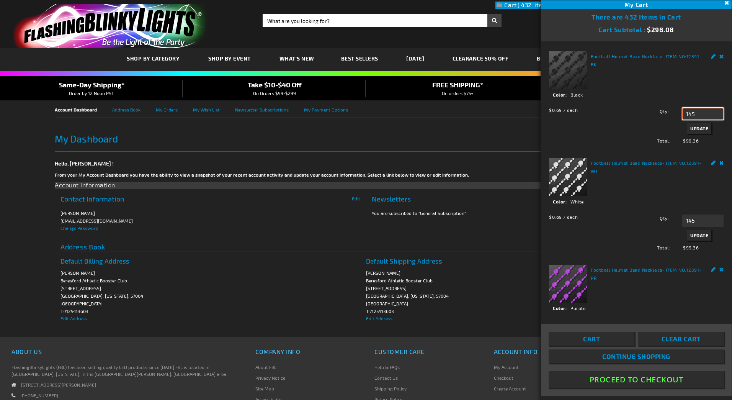
type input "145"
click at [616, 343] on link "Cart" at bounding box center [592, 339] width 86 height 14
click at [603, 341] on link "Cart" at bounding box center [592, 339] width 86 height 14
click at [691, 230] on button "Update" at bounding box center [700, 235] width 24 height 11
click at [696, 126] on span "Update" at bounding box center [700, 128] width 18 height 5
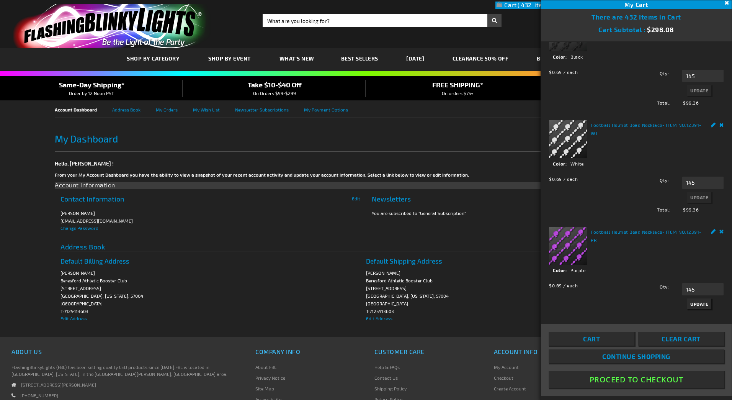
scroll to position [38, 0]
click at [698, 301] on span "Update" at bounding box center [700, 303] width 18 height 5
click at [584, 346] on div "Cart Clear Cart Continue Shopping Proceed To Checkout" at bounding box center [636, 360] width 175 height 56
click at [585, 339] on span "Cart" at bounding box center [591, 339] width 17 height 8
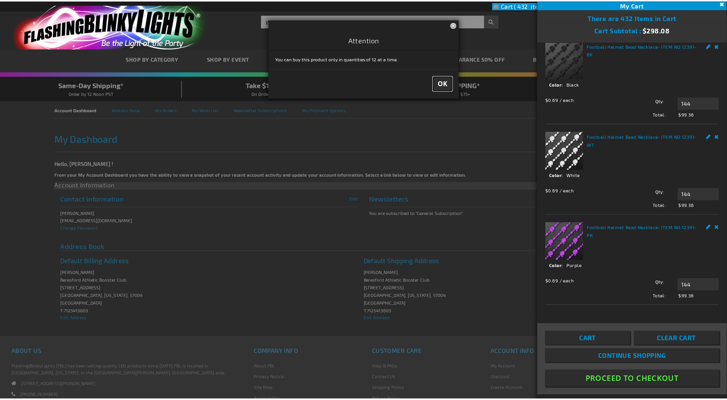
scroll to position [0, 0]
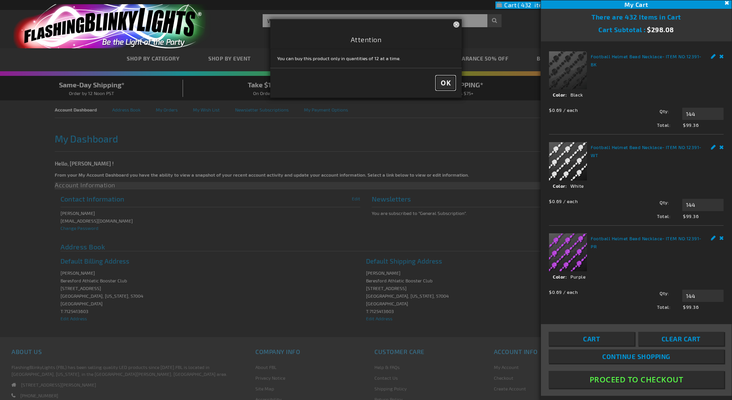
click at [451, 87] on button "OK" at bounding box center [445, 83] width 19 height 14
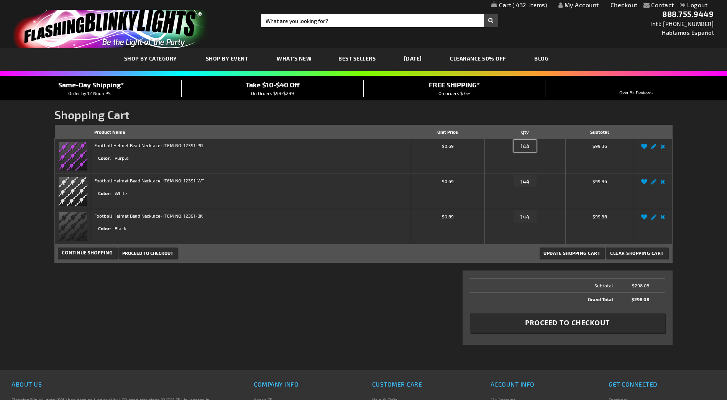
click at [529, 145] on input "144" at bounding box center [524, 146] width 23 height 12
click at [527, 145] on input "144" at bounding box center [524, 146] width 23 height 12
click at [526, 146] on input "146" at bounding box center [524, 146] width 23 height 12
type input "156"
click at [561, 251] on span "Update Shopping Cart" at bounding box center [571, 252] width 57 height 5
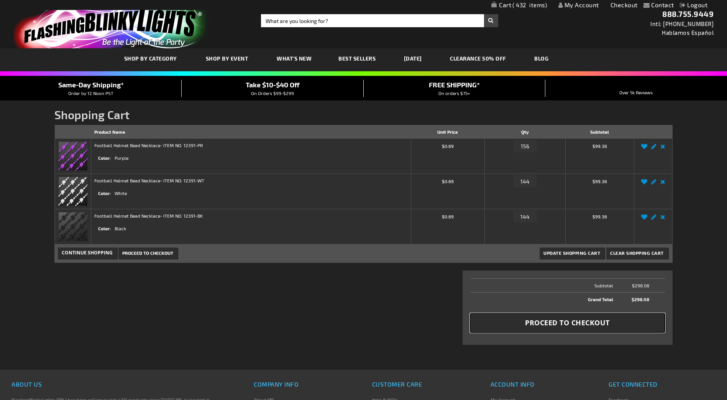
click at [546, 327] on span "Proceed to Checkout" at bounding box center [567, 323] width 85 height 10
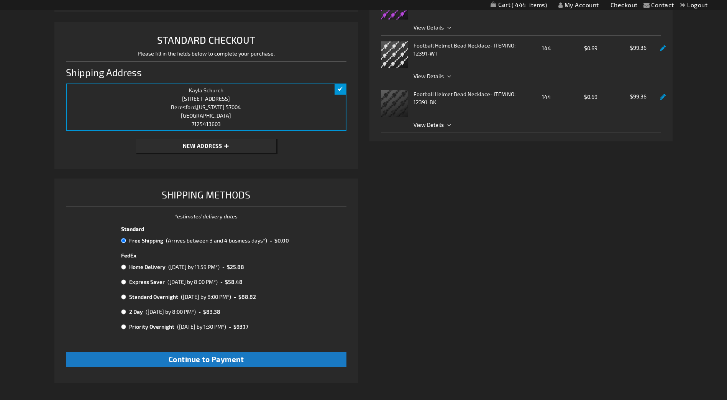
scroll to position [175, 0]
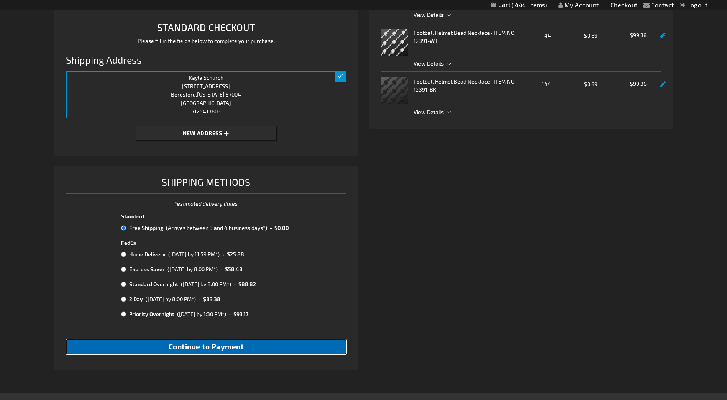
click at [193, 352] on button "Continue to Payment" at bounding box center [206, 346] width 280 height 15
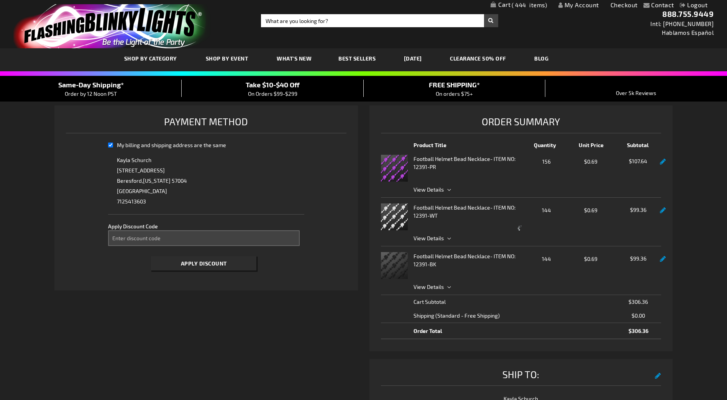
select select "7281355ff6c6b7c364a1d40e8eb0b993de5682e8"
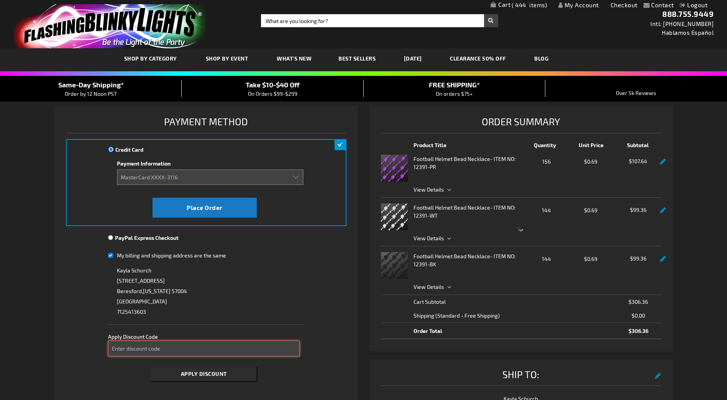
click at [136, 353] on input "Enter discount code" at bounding box center [204, 349] width 192 height 16
type input "TAKE40"
click at [184, 377] on button "Apply Discount" at bounding box center [203, 374] width 105 height 14
